Goal: Obtain resource: Download file/media

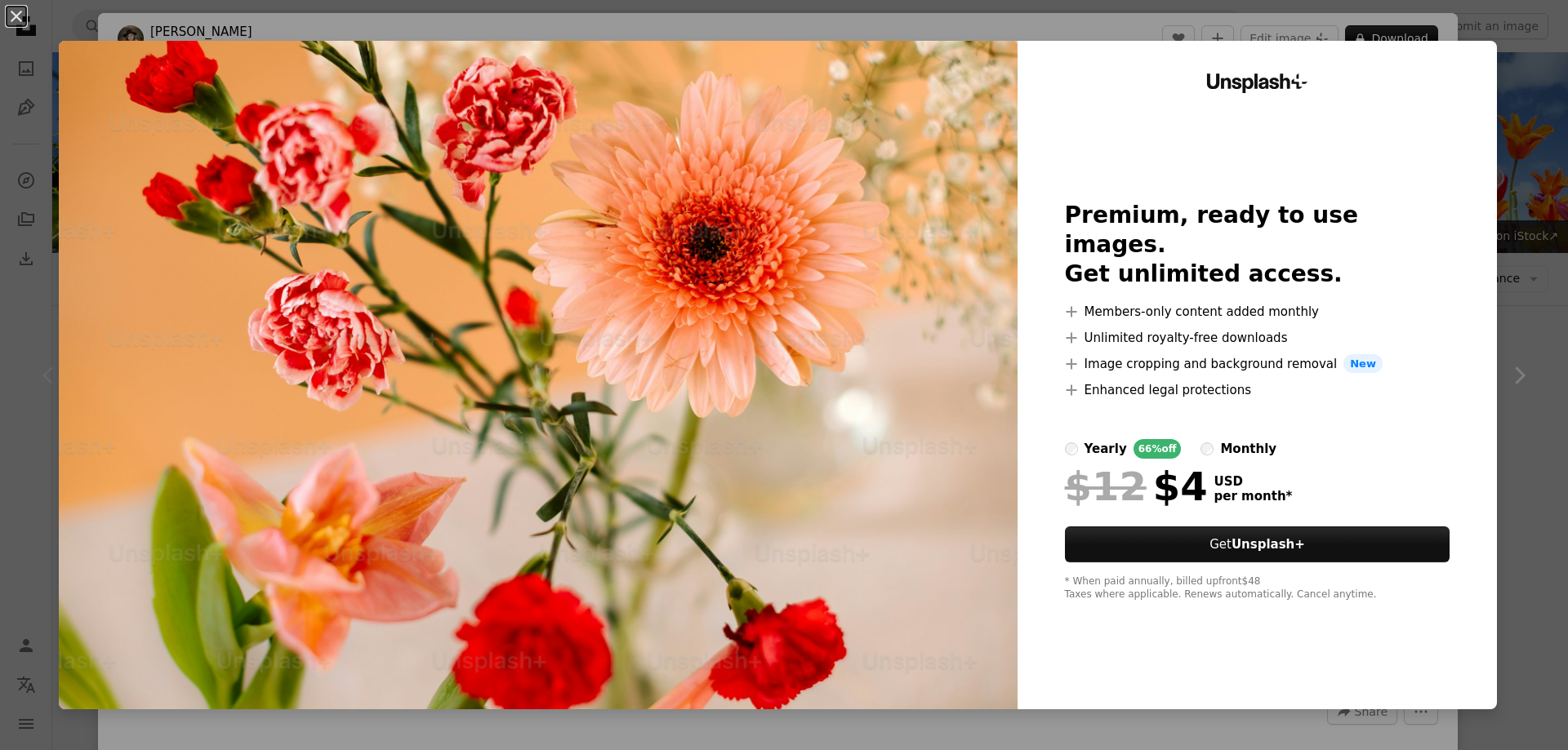
click at [751, 176] on img at bounding box center [537, 375] width 959 height 669
click at [829, 365] on img at bounding box center [537, 375] width 959 height 669
click at [764, 386] on img at bounding box center [537, 375] width 959 height 669
click at [750, 447] on img at bounding box center [537, 375] width 959 height 669
click at [1384, 742] on div "An X shape Unsplash+ Premium, ready to use images. Get unlimited access. A plus…" at bounding box center [784, 375] width 1568 height 750
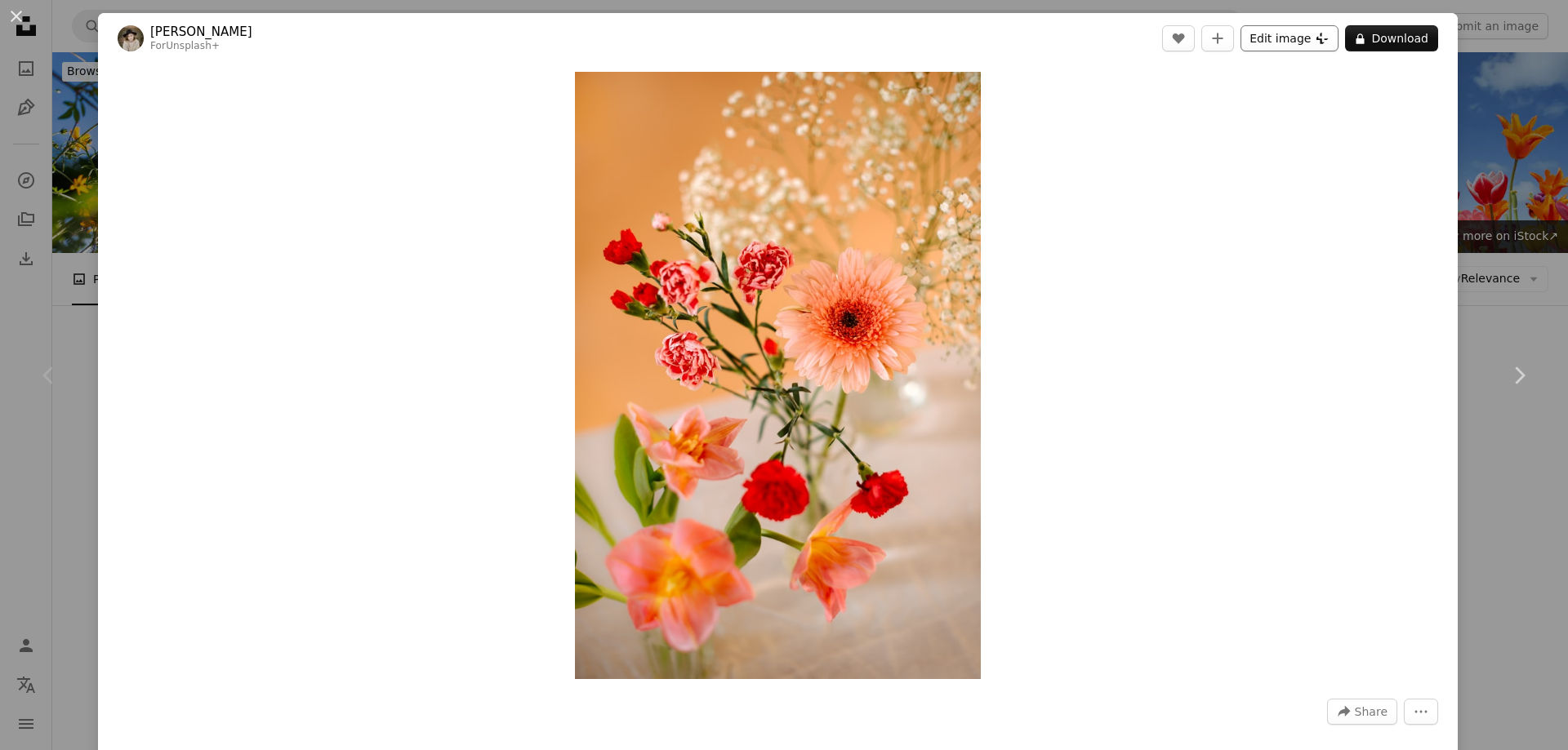
click at [1280, 37] on button "Edit image Plus sign for Unsplash+" at bounding box center [1289, 39] width 98 height 26
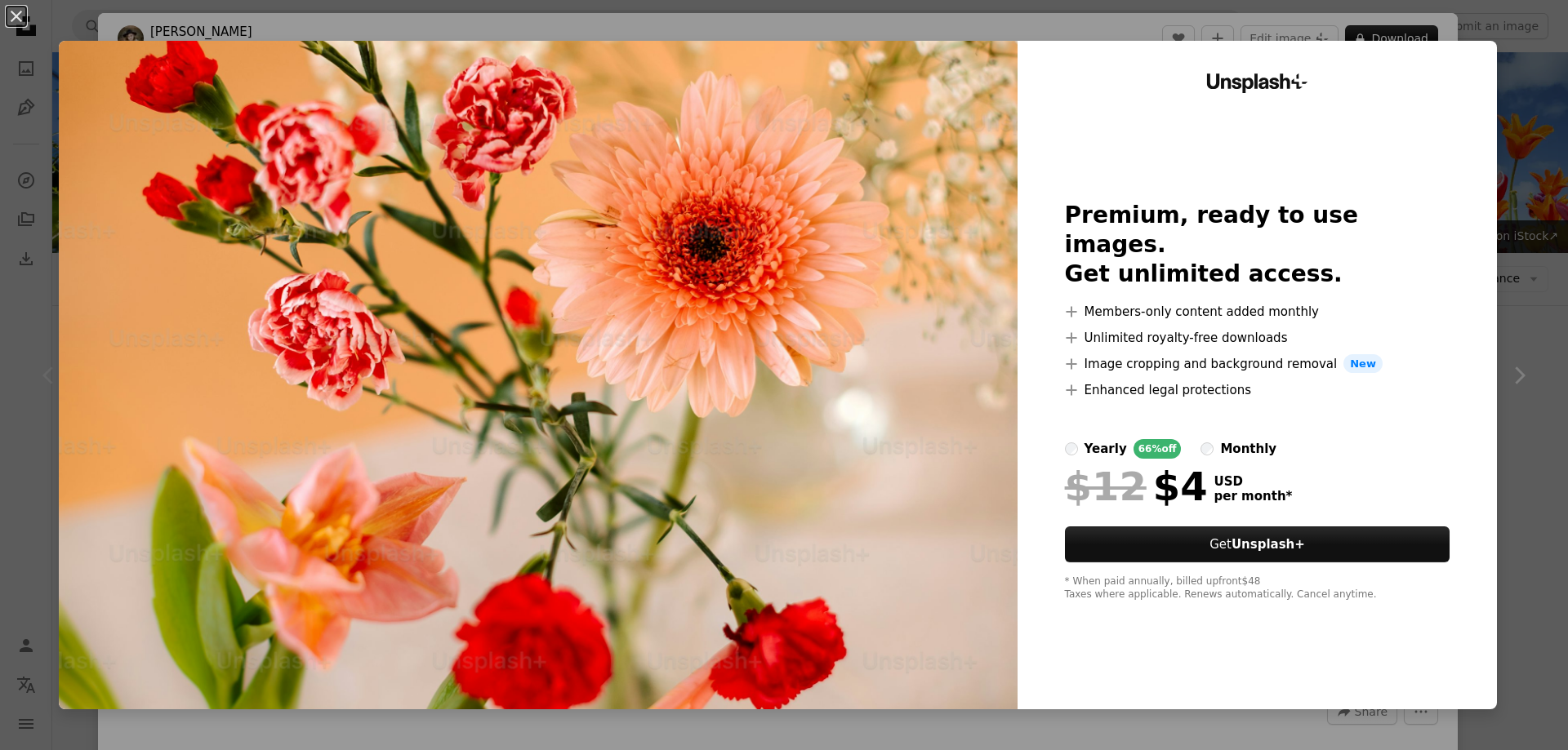
click at [416, 340] on img at bounding box center [537, 375] width 959 height 669
click at [722, 564] on img at bounding box center [537, 375] width 959 height 669
click at [707, 546] on img at bounding box center [537, 375] width 959 height 669
click at [706, 543] on img at bounding box center [537, 375] width 959 height 669
click at [714, 504] on img at bounding box center [537, 375] width 959 height 669
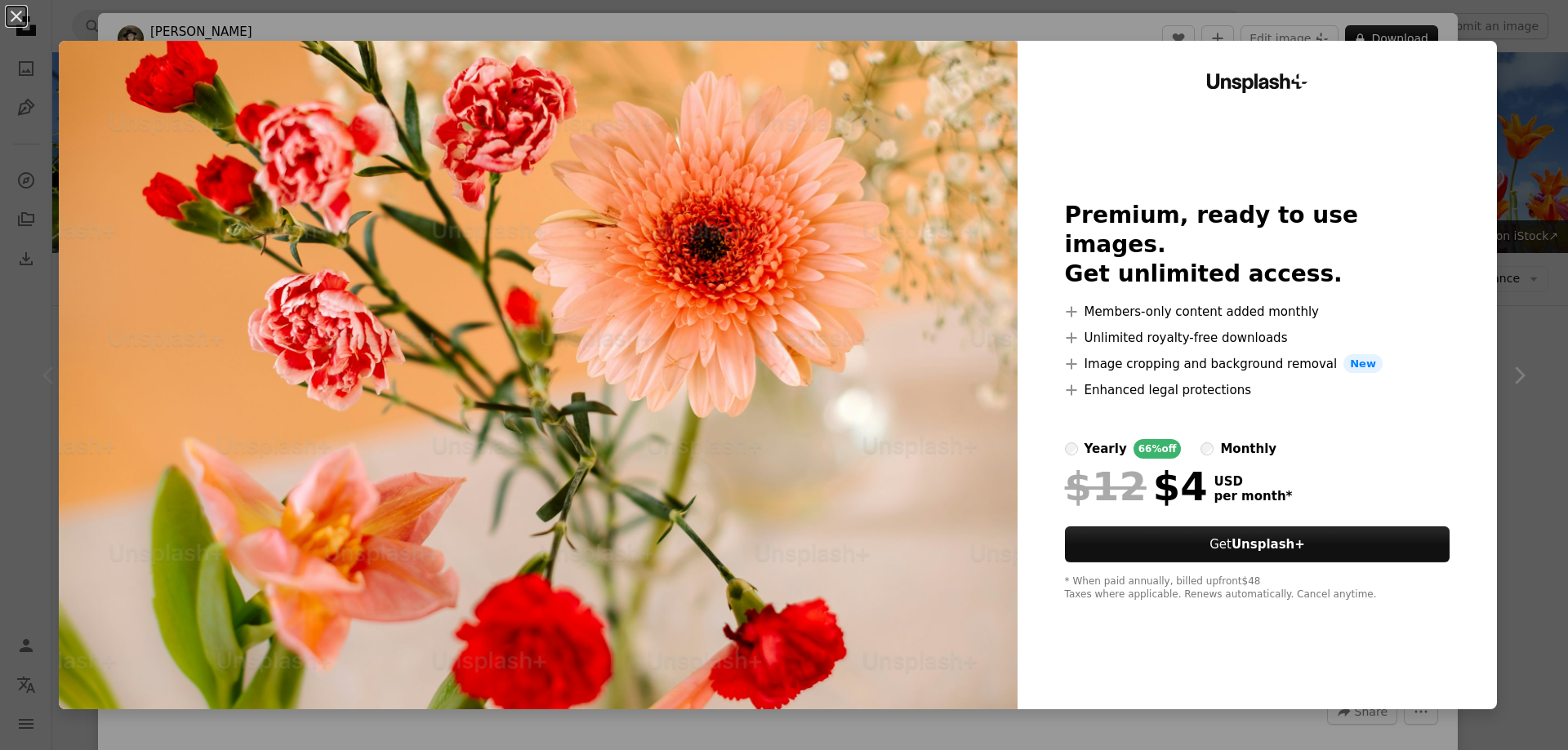
click at [629, 280] on img at bounding box center [537, 375] width 959 height 669
click at [624, 271] on img at bounding box center [537, 375] width 959 height 669
click at [12, 11] on button "An X shape" at bounding box center [16, 16] width 20 height 20
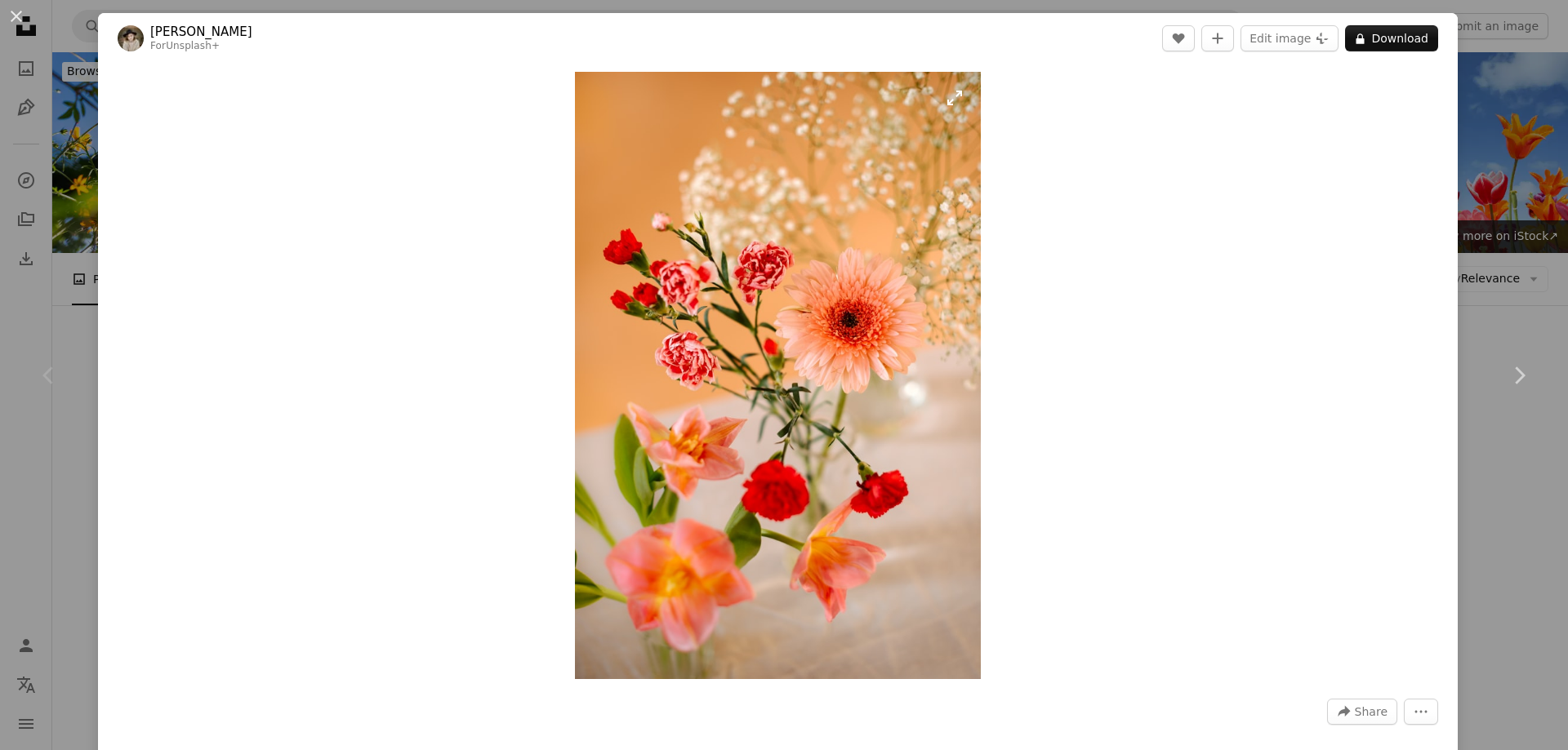
click at [745, 396] on img "Zoom in on this image" at bounding box center [777, 375] width 406 height 608
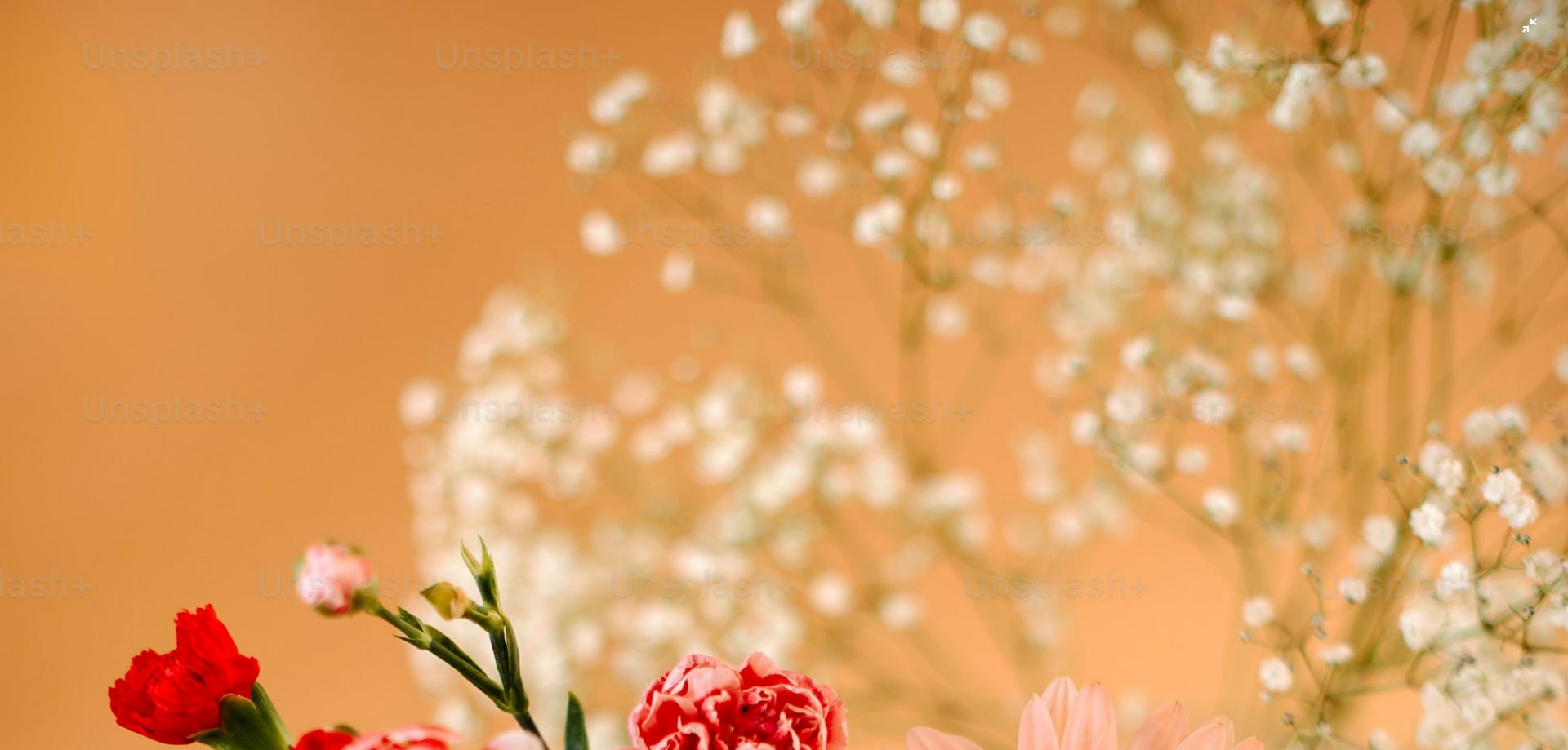
scroll to position [782, 0]
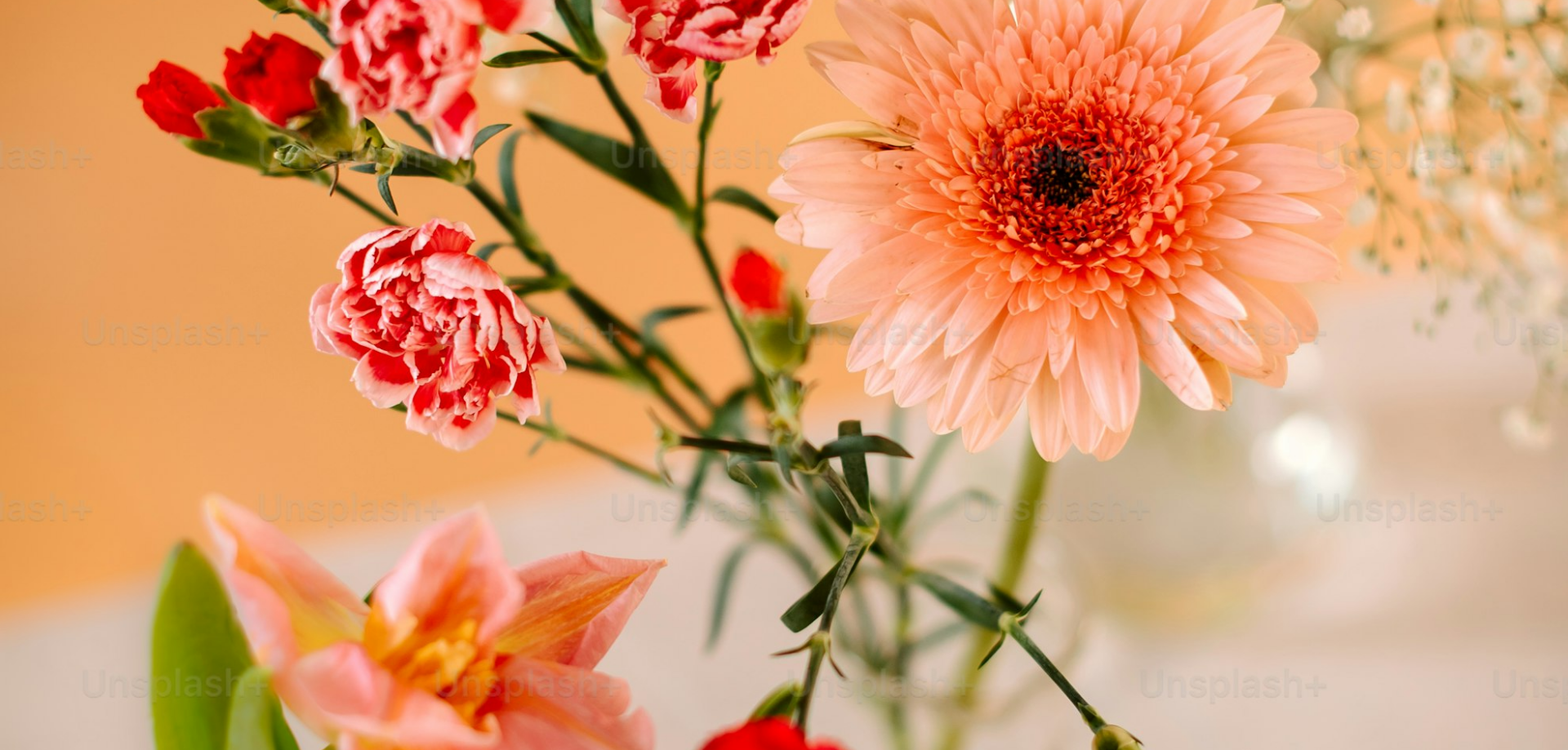
drag, startPoint x: 1071, startPoint y: 255, endPoint x: 1336, endPoint y: 152, distance: 284.3
click at [1336, 152] on img "Zoom out on this image" at bounding box center [784, 392] width 1570 height 2351
